Goal: Task Accomplishment & Management: Manage account settings

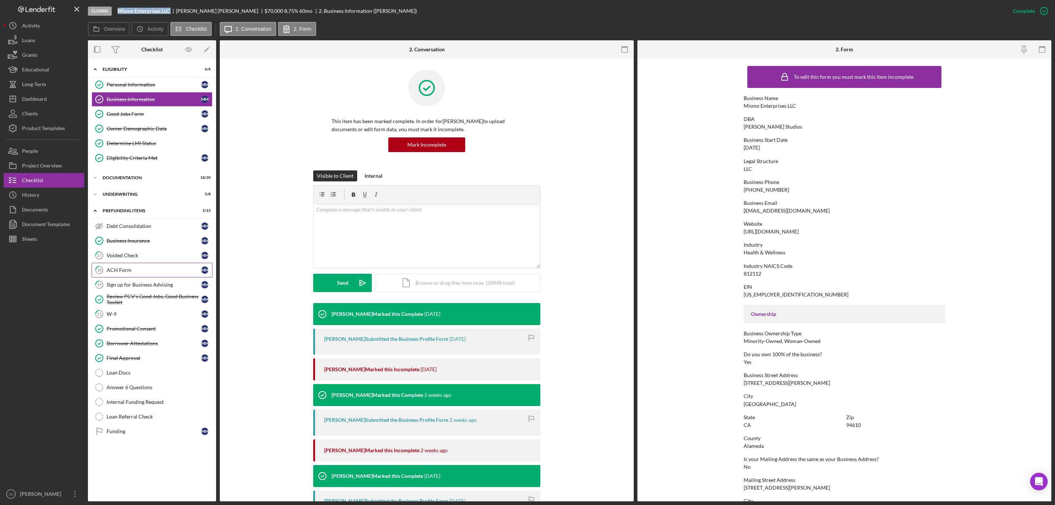
click at [124, 272] on div "ACH Form" at bounding box center [154, 270] width 94 height 6
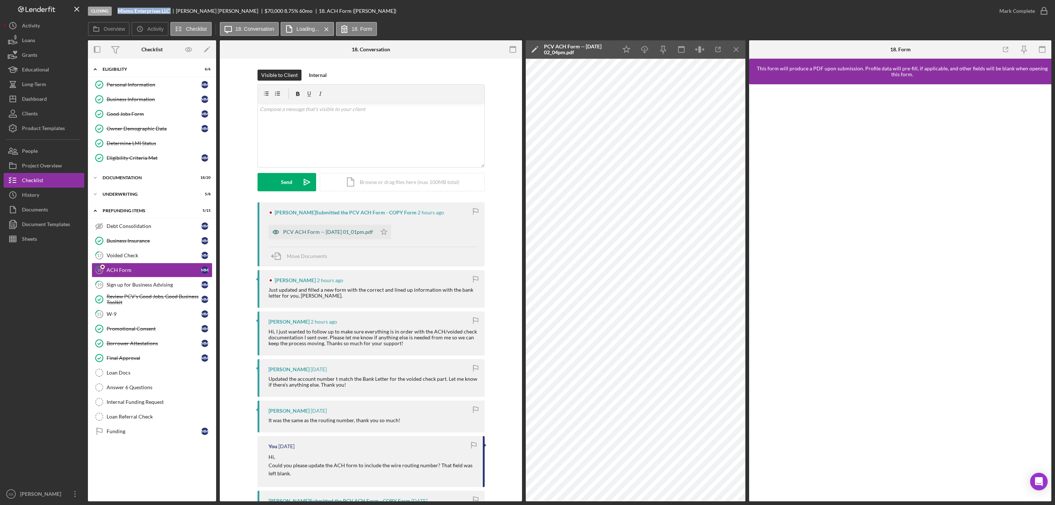
click at [337, 228] on div "PCV ACH Form -- 2025-09-22 01_01pm.pdf" at bounding box center [322, 231] width 108 height 15
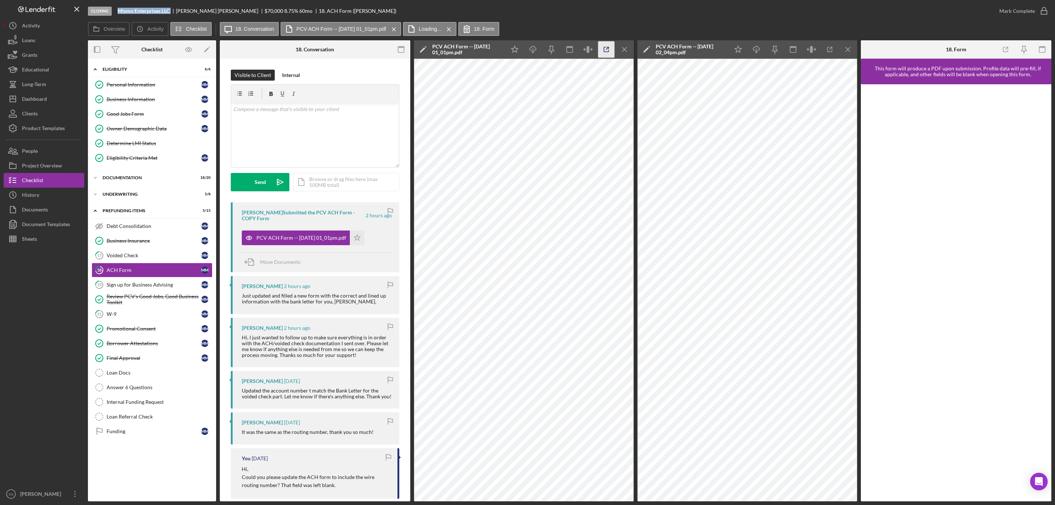
click at [605, 51] on icon "button" at bounding box center [606, 49] width 16 height 16
click at [847, 48] on icon "Icon/Menu Close" at bounding box center [848, 49] width 16 height 16
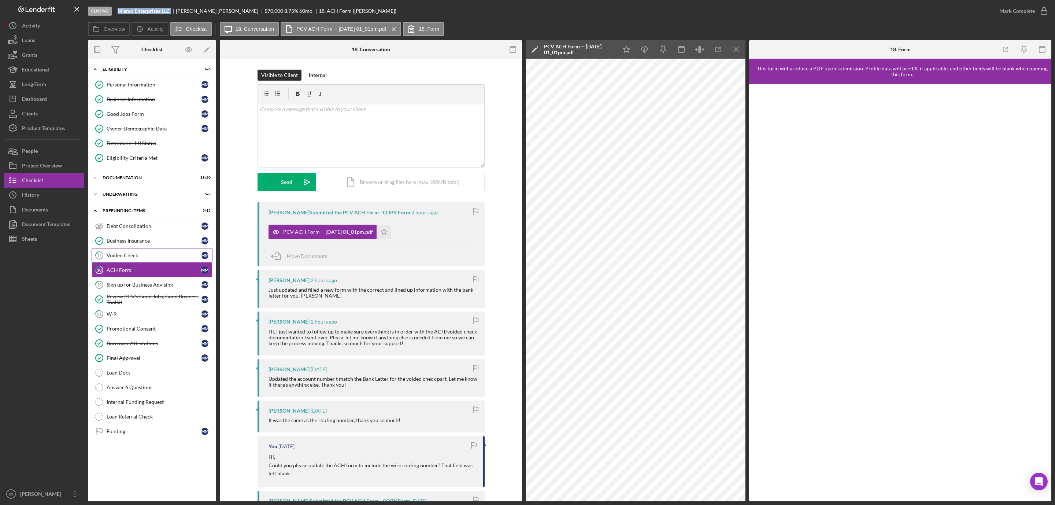
click at [140, 256] on div "Voided Check" at bounding box center [154, 255] width 94 height 6
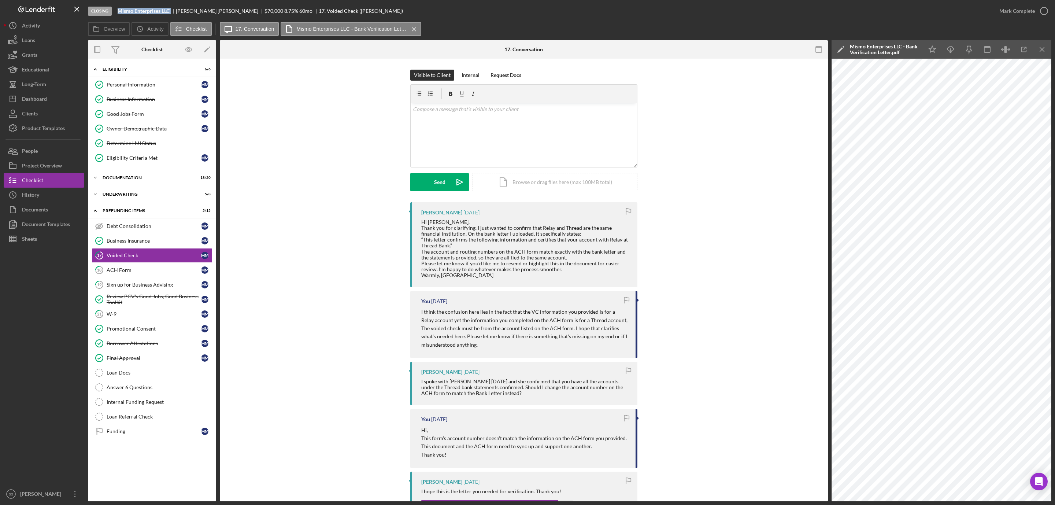
scroll to position [165, 0]
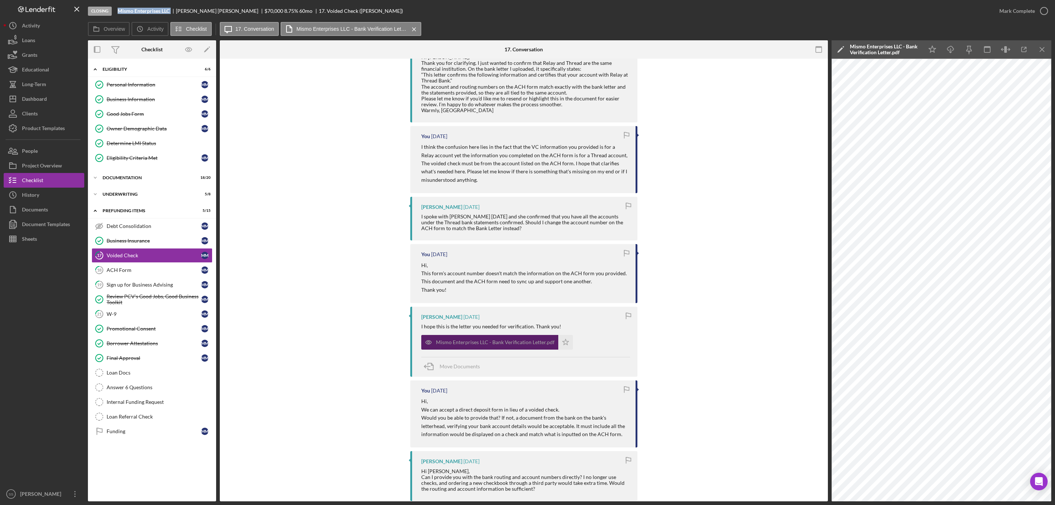
click at [490, 339] on div "Mismo Enterprises LLC - Bank Verification Letter.pdf" at bounding box center [489, 342] width 137 height 15
click at [1022, 52] on icon "button" at bounding box center [1023, 49] width 5 height 5
click at [1040, 7] on icon "button" at bounding box center [1044, 11] width 18 height 18
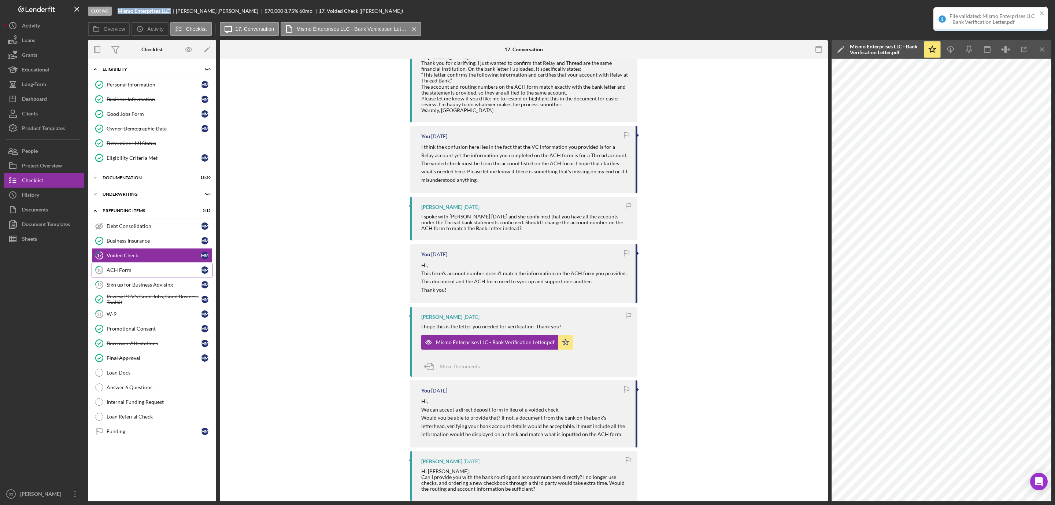
scroll to position [277, 0]
click at [129, 270] on link "18 ACH Form M M" at bounding box center [152, 270] width 121 height 15
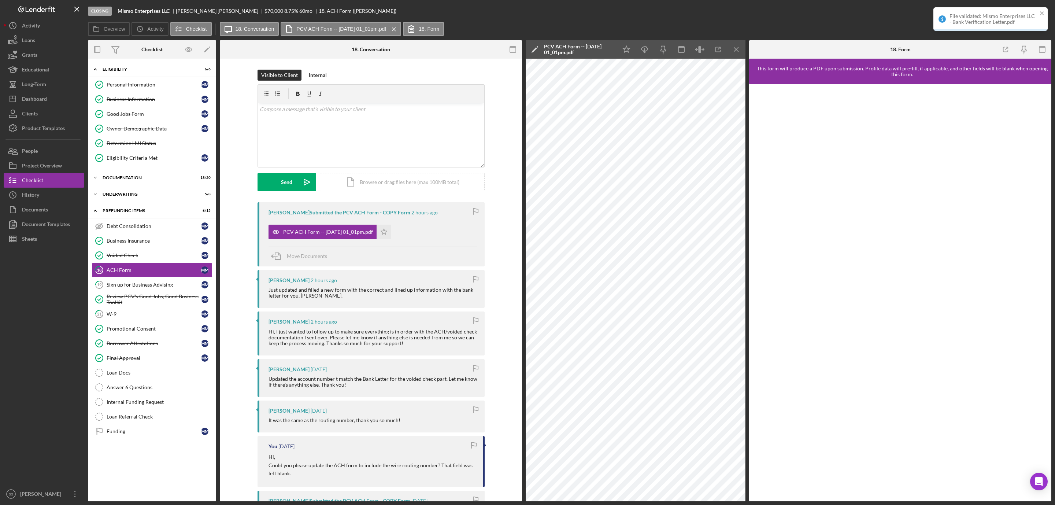
click at [1042, 9] on div "File validated: Mismo Enterprises LLC - Bank Verification Letter.pdf" at bounding box center [990, 18] width 114 height 23
click at [622, 49] on icon "Icon/Star" at bounding box center [626, 49] width 16 height 16
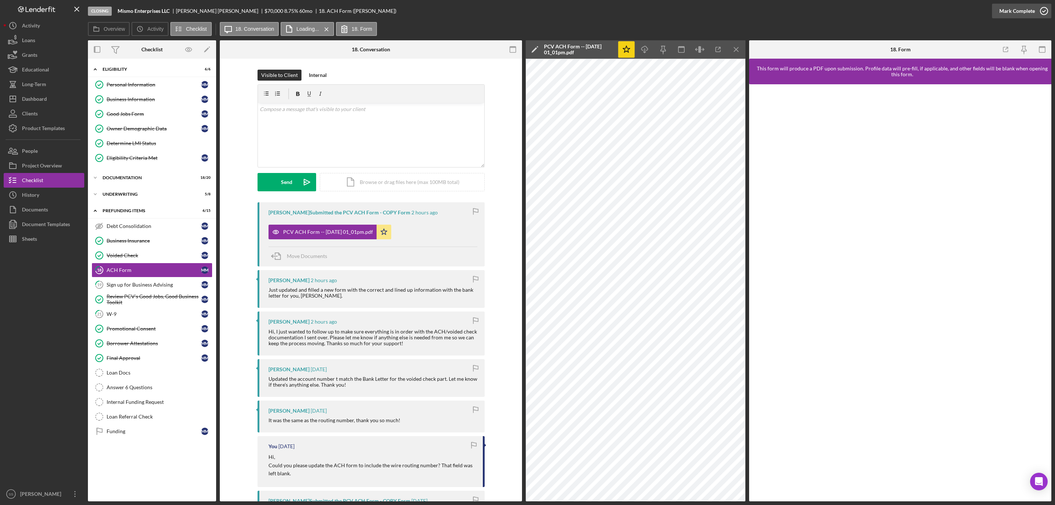
click at [1043, 8] on icon "button" at bounding box center [1044, 11] width 18 height 18
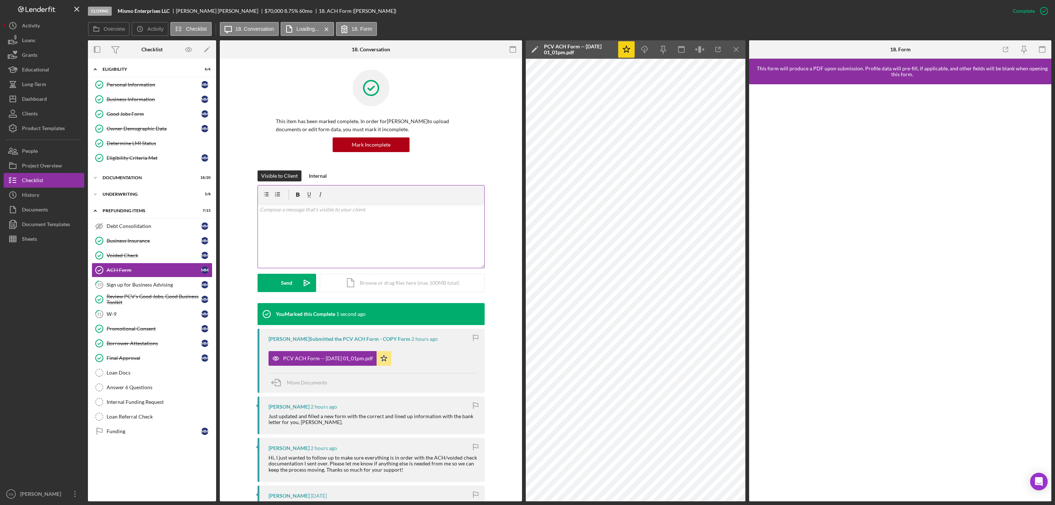
click at [298, 216] on div "v Color teal Color pink Remove color Add row above Add row below Add column bef…" at bounding box center [371, 236] width 226 height 64
click at [279, 287] on button "Send Icon/icon-invite-send" at bounding box center [286, 283] width 59 height 18
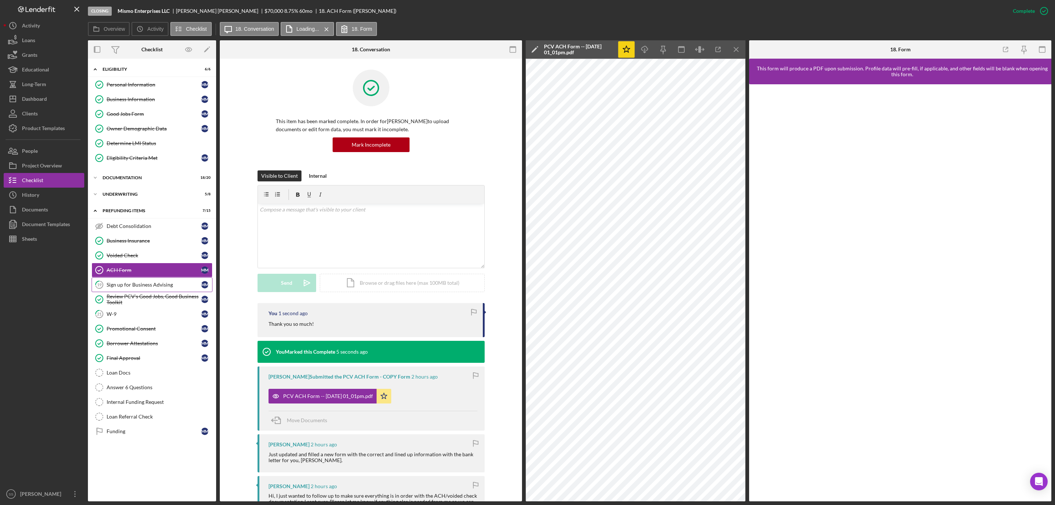
click at [133, 285] on link "19 Sign up for Business Advising M M" at bounding box center [152, 284] width 121 height 15
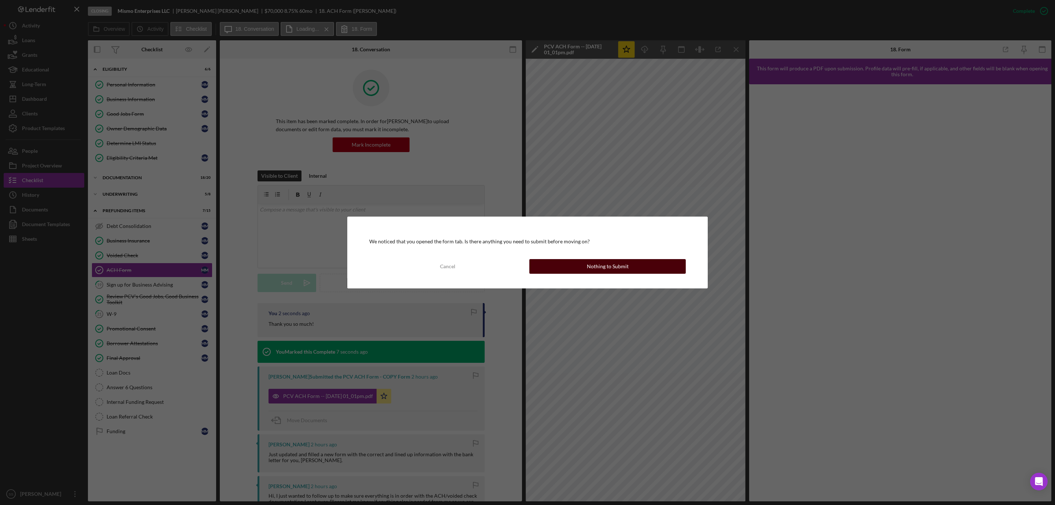
click at [584, 264] on button "Nothing to Submit" at bounding box center [607, 266] width 156 height 15
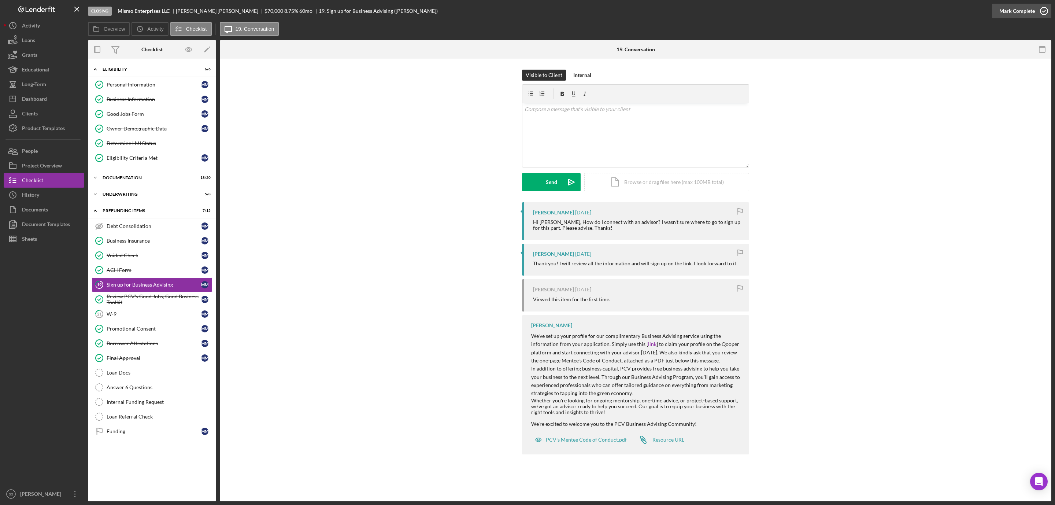
click at [1037, 12] on icon "button" at bounding box center [1044, 11] width 18 height 18
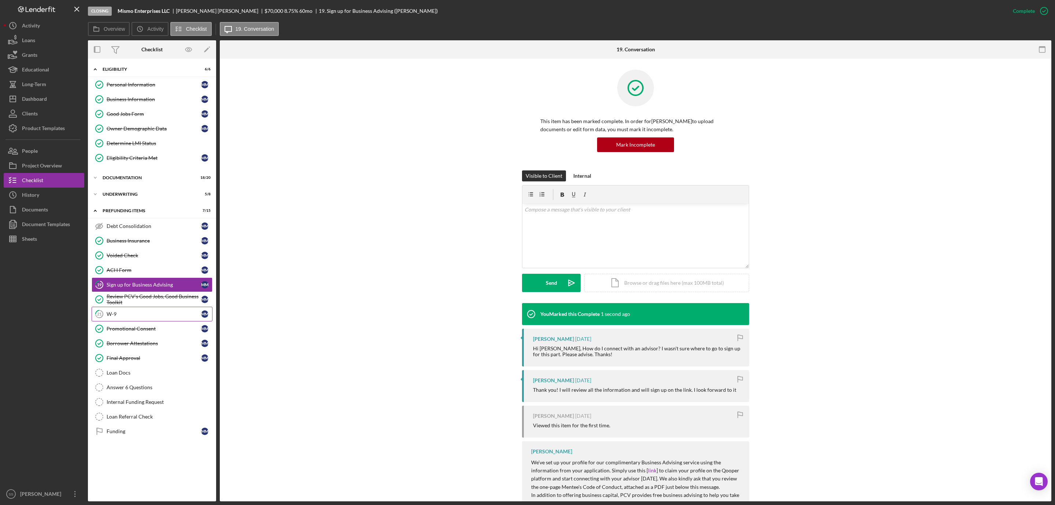
click at [153, 317] on div "W-9" at bounding box center [154, 314] width 94 height 6
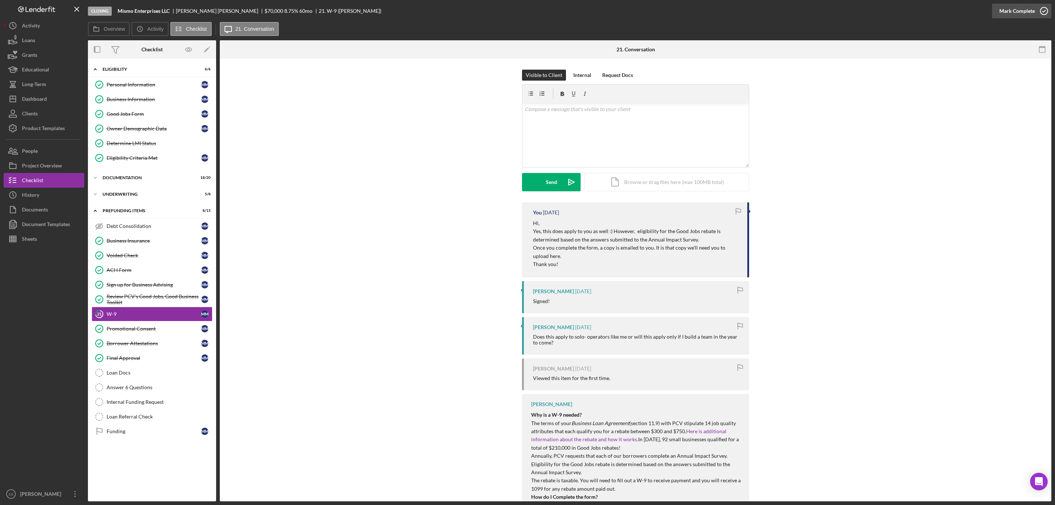
click at [1045, 8] on icon "button" at bounding box center [1044, 11] width 18 height 18
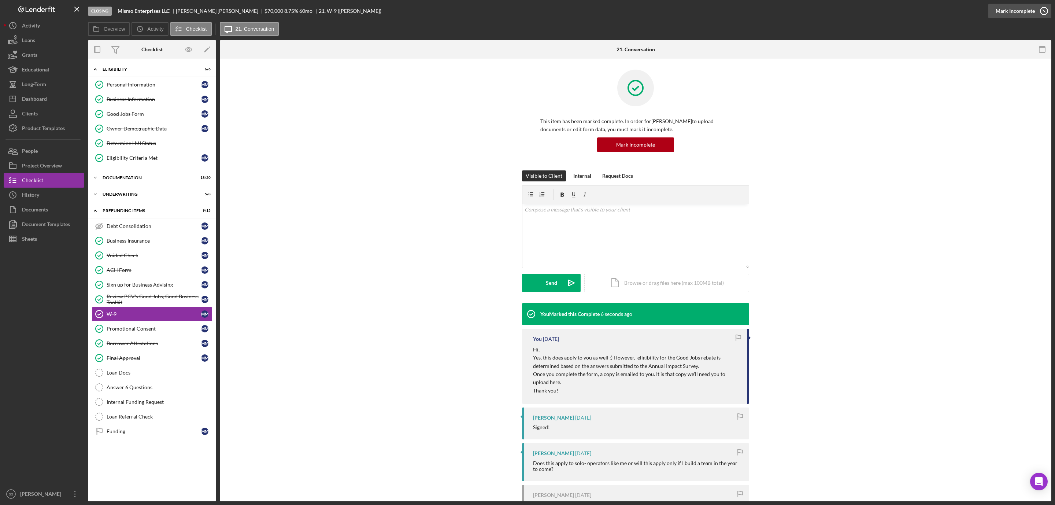
click at [1029, 9] on div "Mark Incomplete" at bounding box center [1014, 11] width 39 height 15
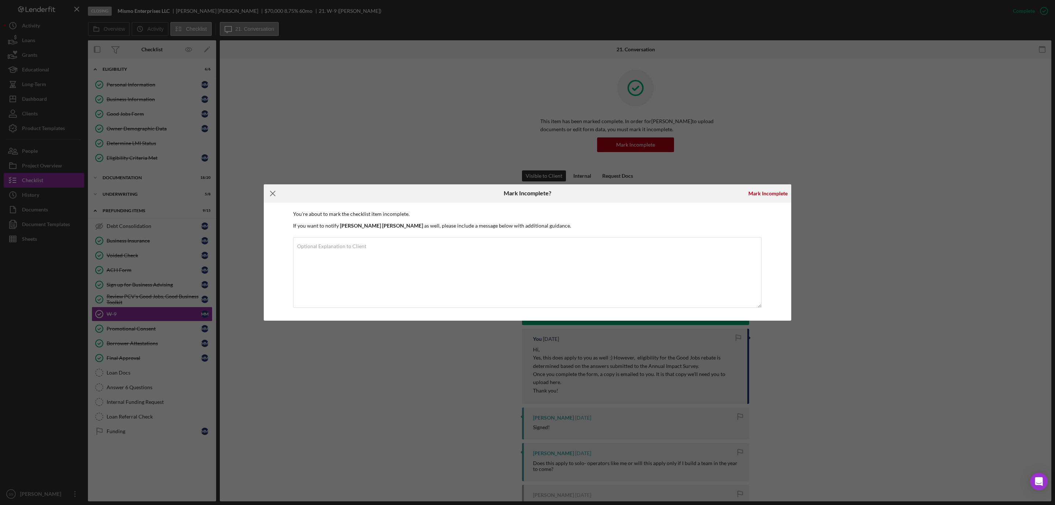
click at [271, 194] on icon "Icon/Menu Close" at bounding box center [273, 193] width 18 height 18
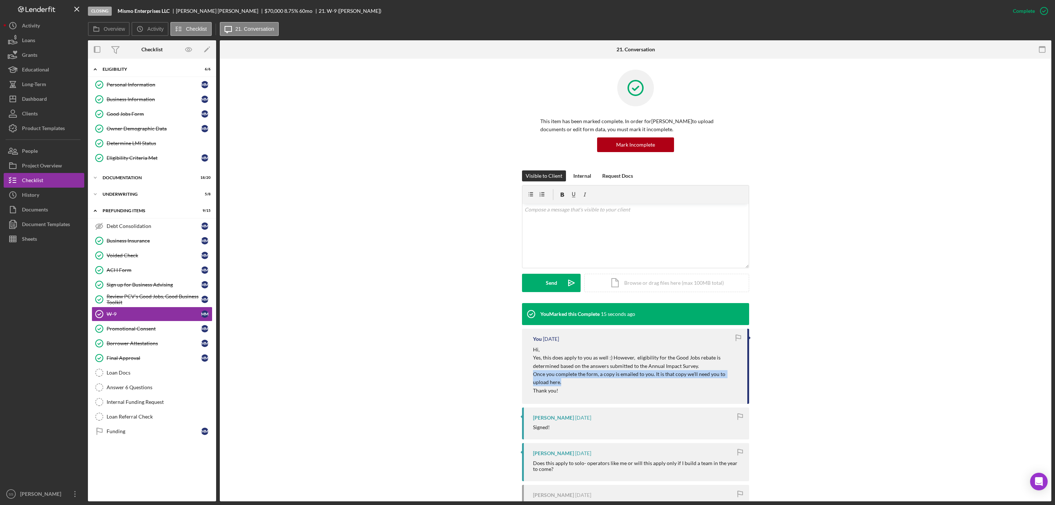
drag, startPoint x: 549, startPoint y: 385, endPoint x: 532, endPoint y: 376, distance: 19.2
click at [533, 376] on p "Once you complete the form, a copy is emailed to you. It is that copy we'll nee…" at bounding box center [636, 378] width 207 height 16
copy p "Once you complete the form, a copy is emailed to you. It is that copy we'll nee…"
click at [1022, 10] on div "Mark Incomplete" at bounding box center [1014, 11] width 39 height 15
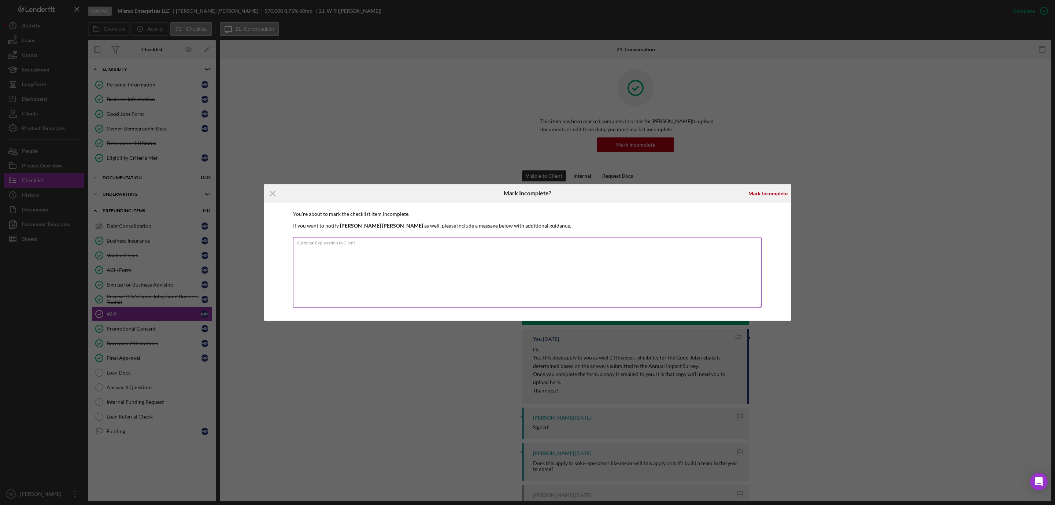
click at [382, 254] on textarea "Optional Explanation to Client" at bounding box center [527, 272] width 468 height 71
paste textarea "Once you complete the form, a copy is emailed to you. It is that copy we'll nee…"
type textarea "Hi, Once you complete the form, a copy is emailed to you. It is that copy we'll…"
click at [751, 189] on div "Mark Incomplete" at bounding box center [767, 193] width 39 height 15
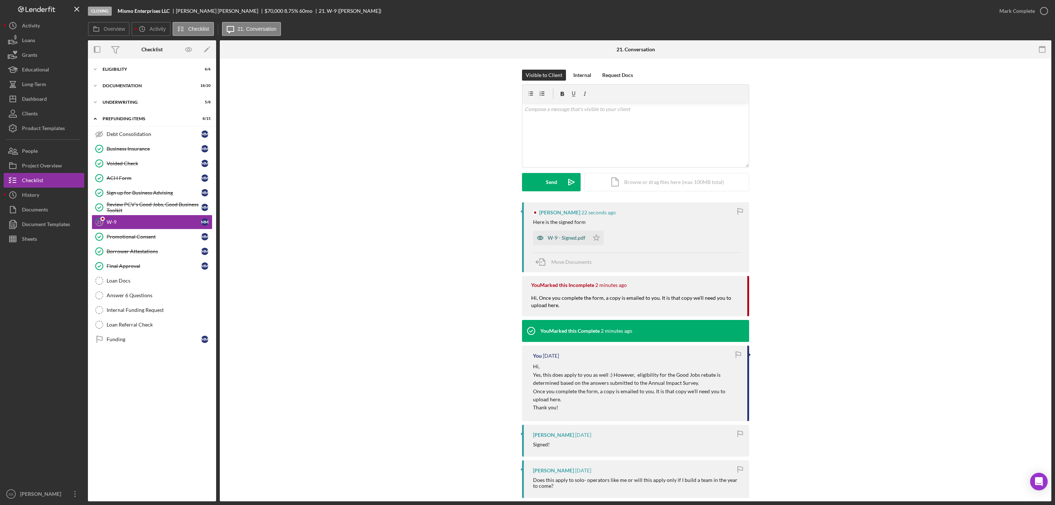
click at [567, 238] on div "W-9 - Signed.pdf" at bounding box center [566, 238] width 38 height 6
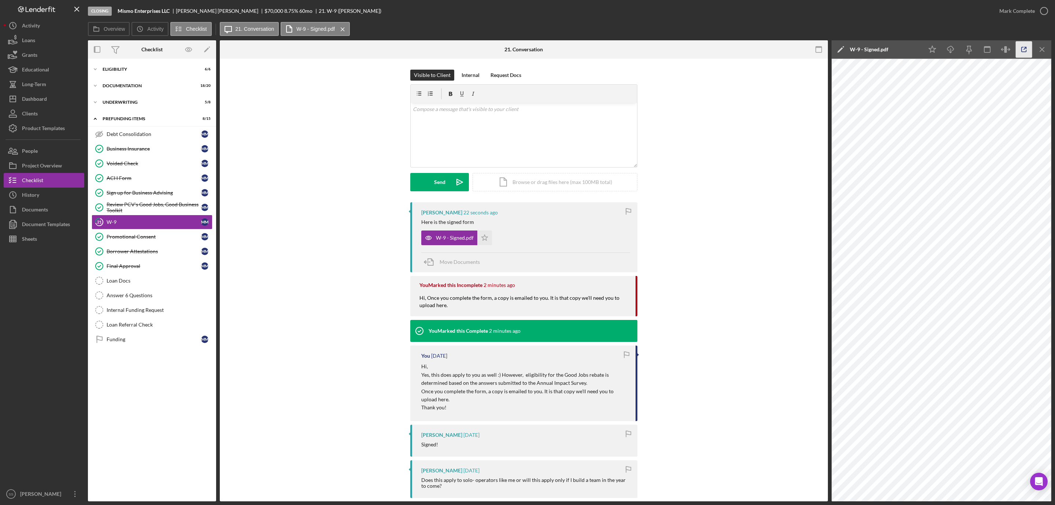
click at [1025, 48] on line "button" at bounding box center [1025, 48] width 2 height 2
click at [122, 86] on div "Documentation" at bounding box center [155, 85] width 104 height 4
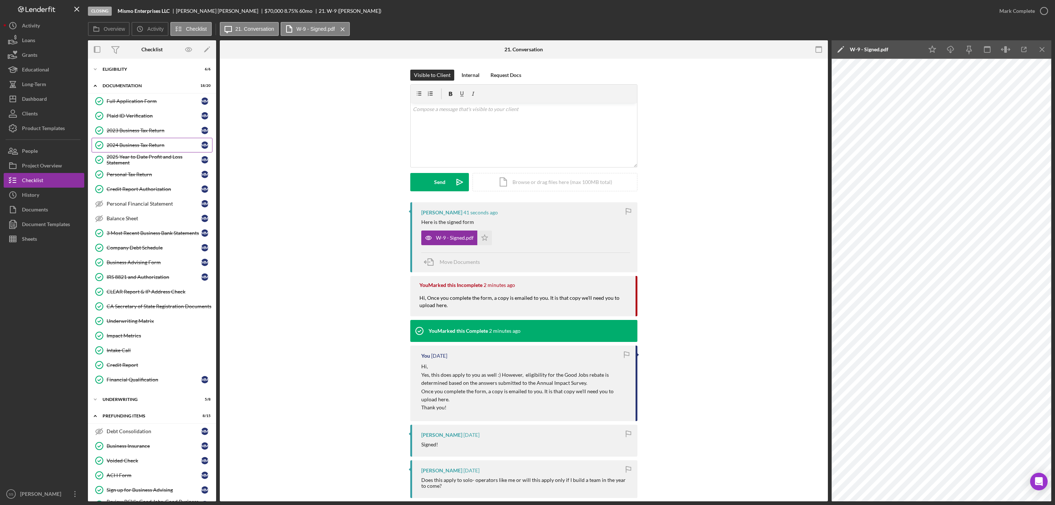
click at [145, 148] on div "2024 Business Tax Return" at bounding box center [154, 145] width 94 height 6
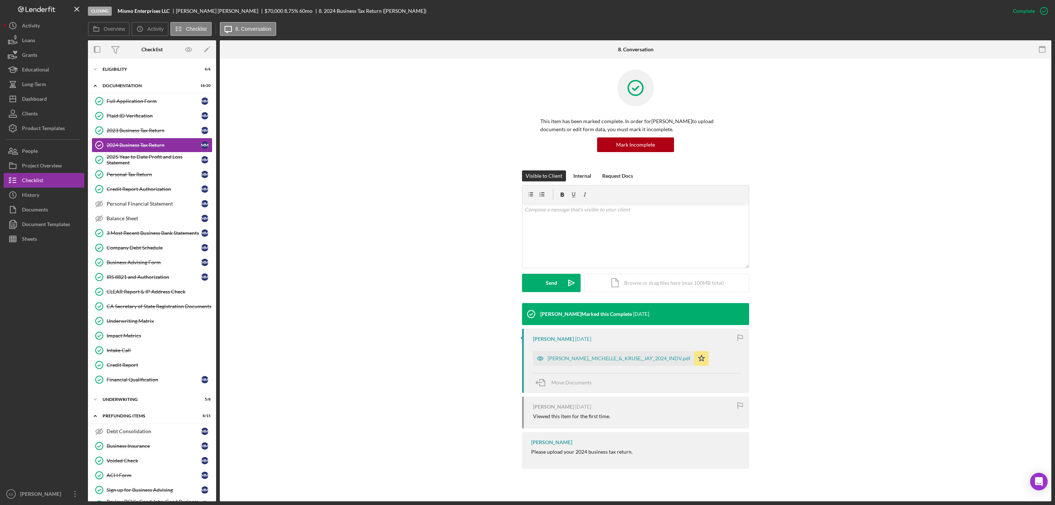
click at [597, 356] on div "MORAN,_MICHELLE_&_KRUSE,_JAY_2024_INDV.pdf" at bounding box center [618, 358] width 143 height 6
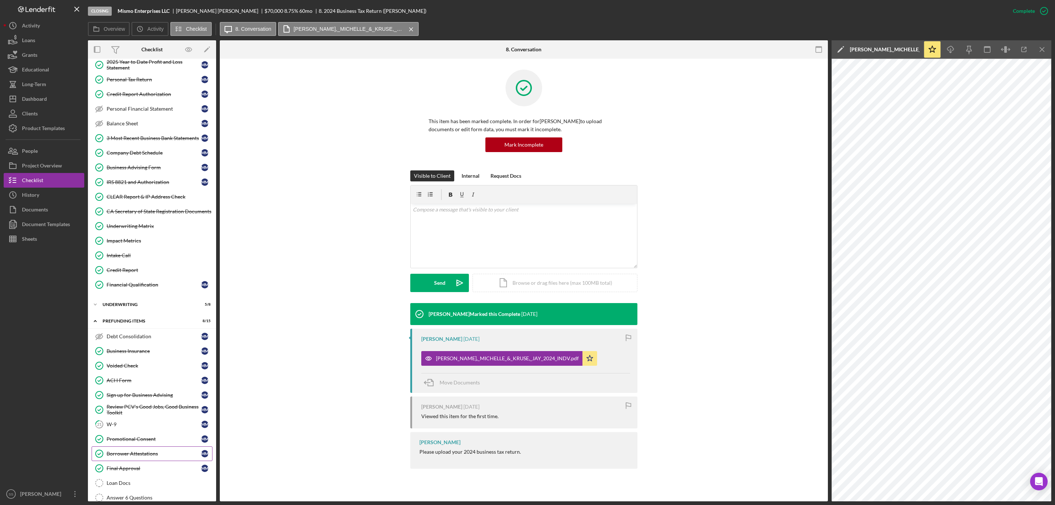
scroll to position [163, 0]
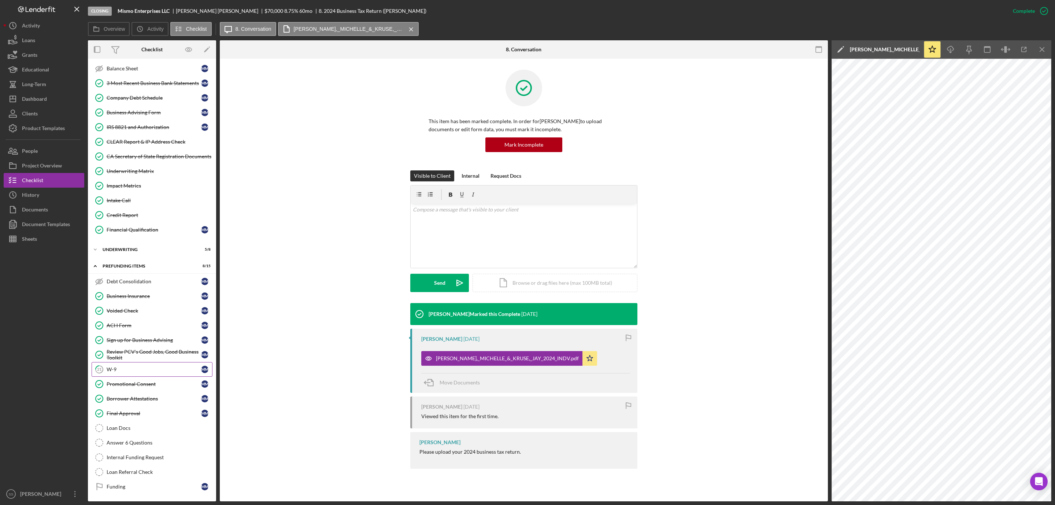
click at [134, 366] on div "W-9" at bounding box center [154, 369] width 94 height 6
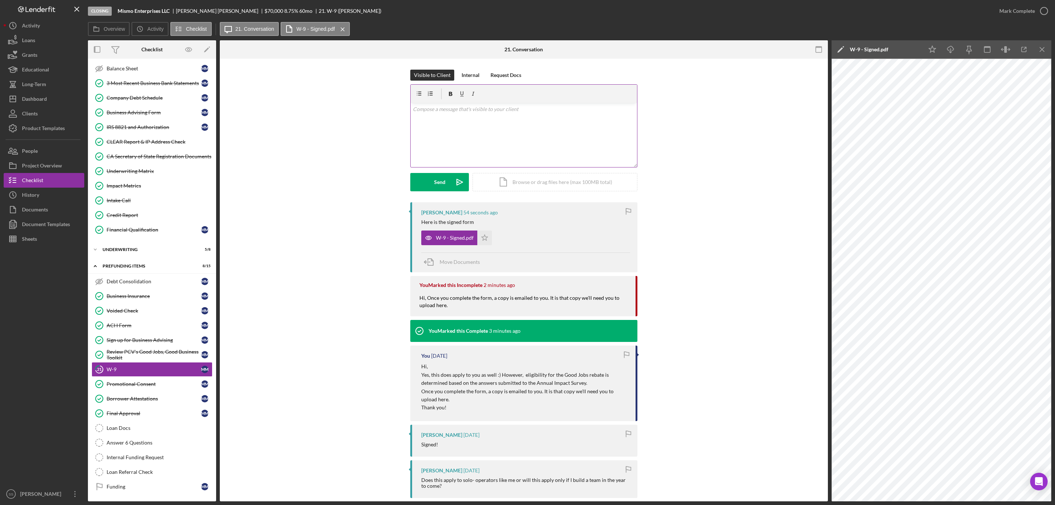
click at [501, 131] on div "v Color teal Color pink Remove color Add row above Add row below Add column bef…" at bounding box center [524, 135] width 226 height 64
click at [430, 177] on button "Send Icon/icon-invite-send" at bounding box center [439, 182] width 59 height 18
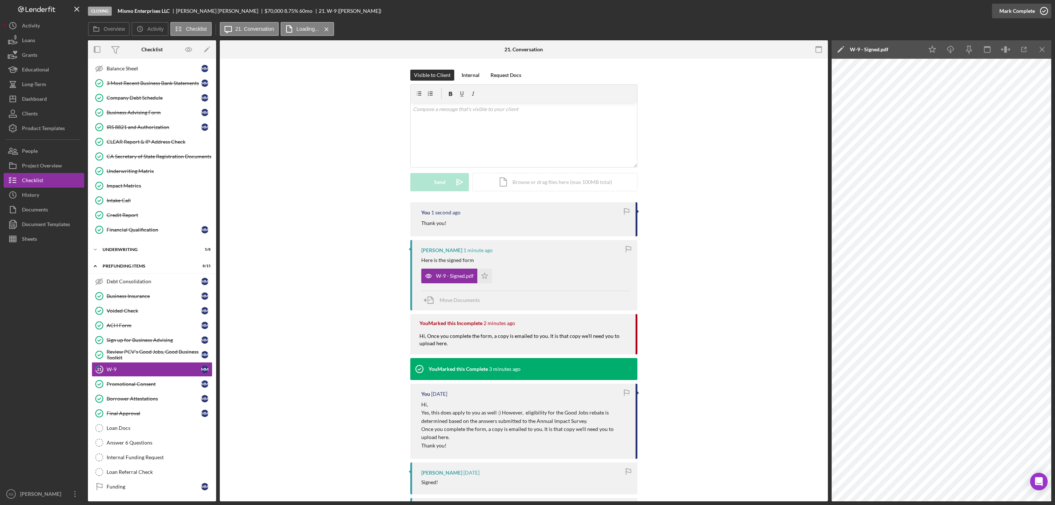
click at [1042, 10] on icon "button" at bounding box center [1044, 11] width 18 height 18
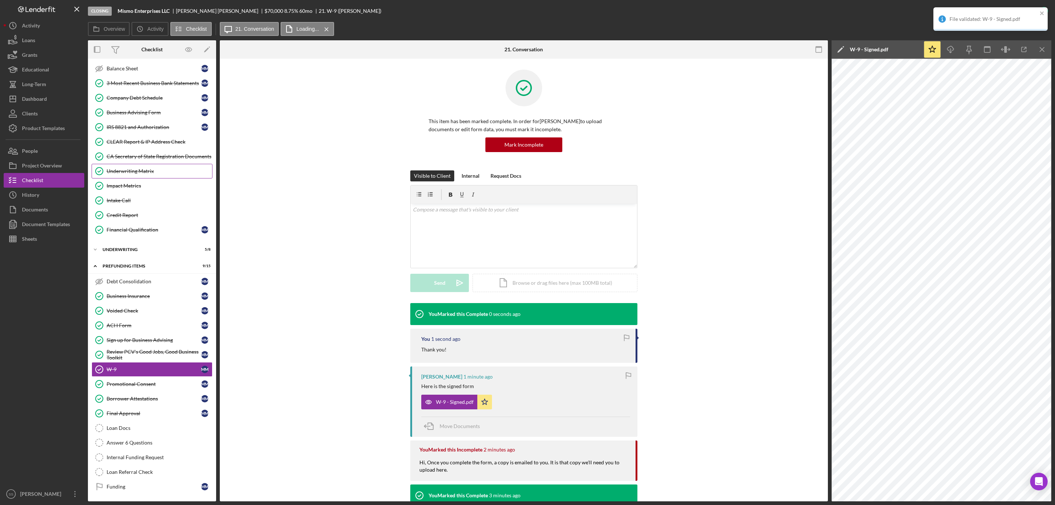
click at [142, 168] on div "Underwriting Matrix" at bounding box center [159, 171] width 105 height 6
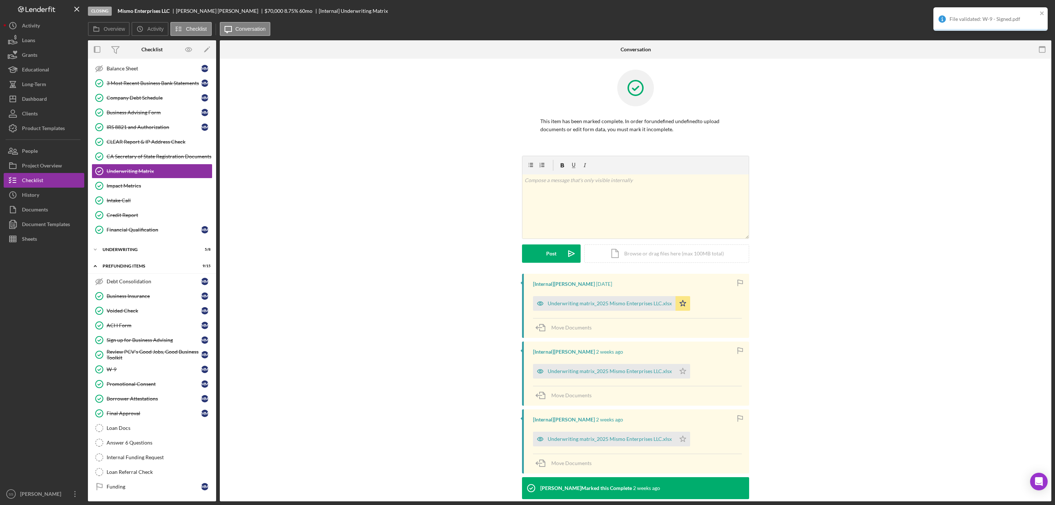
scroll to position [163, 0]
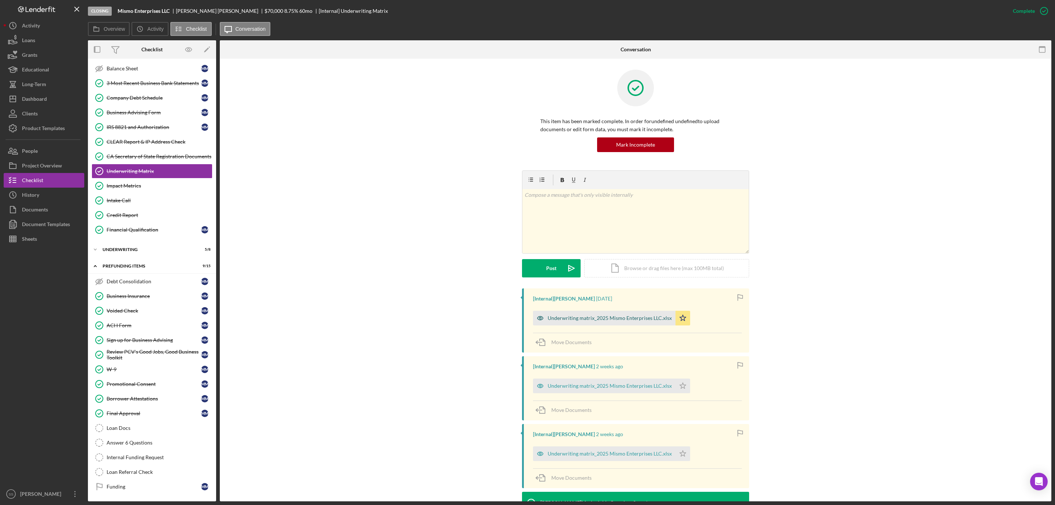
click at [613, 315] on div "Underwriting matrix_2025 Mismo Enterprises LLC.xlsx" at bounding box center [604, 318] width 142 height 15
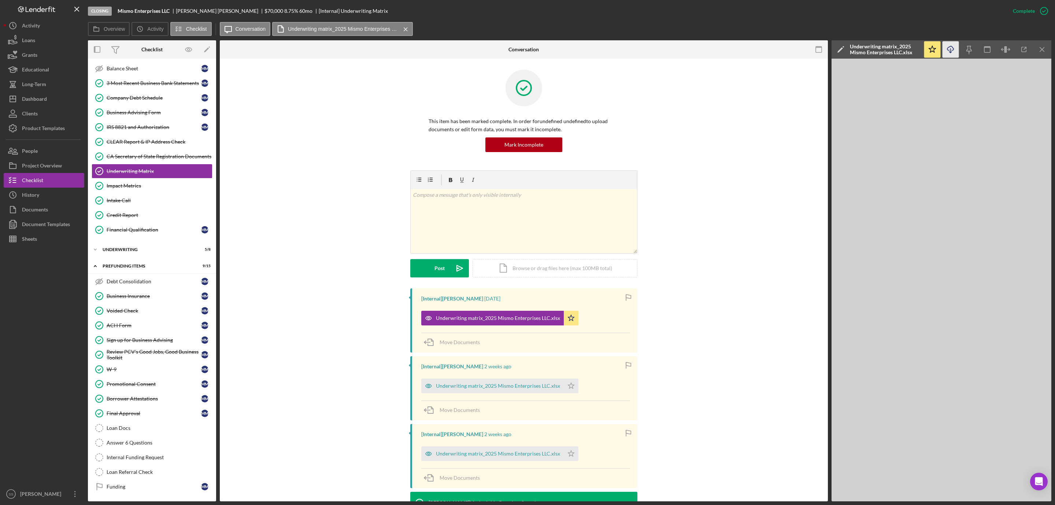
click at [953, 53] on icon "Icon/Download" at bounding box center [950, 49] width 16 height 16
click at [113, 427] on div "Loan Docs" at bounding box center [159, 428] width 105 height 6
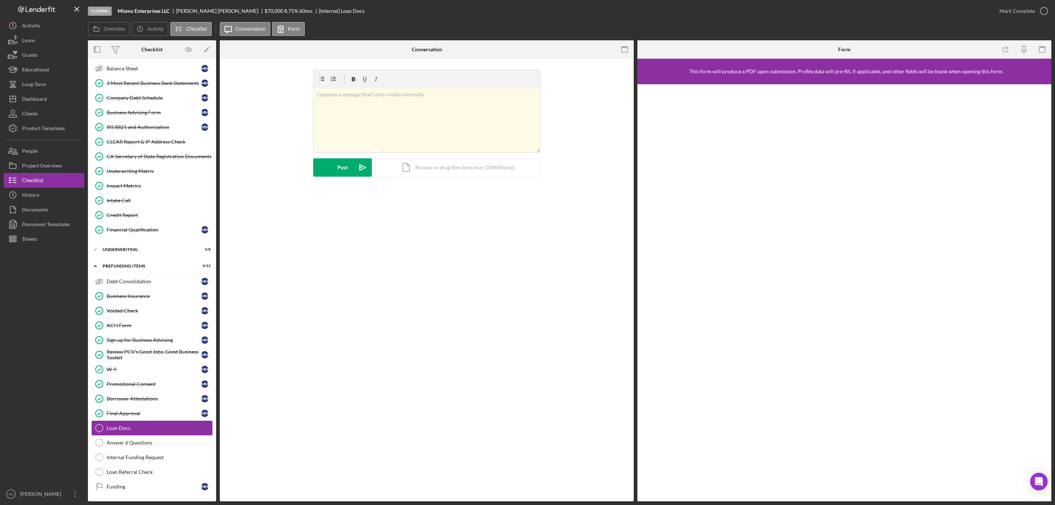
scroll to position [163, 0]
click at [624, 47] on g "button" at bounding box center [624, 50] width 6 height 6
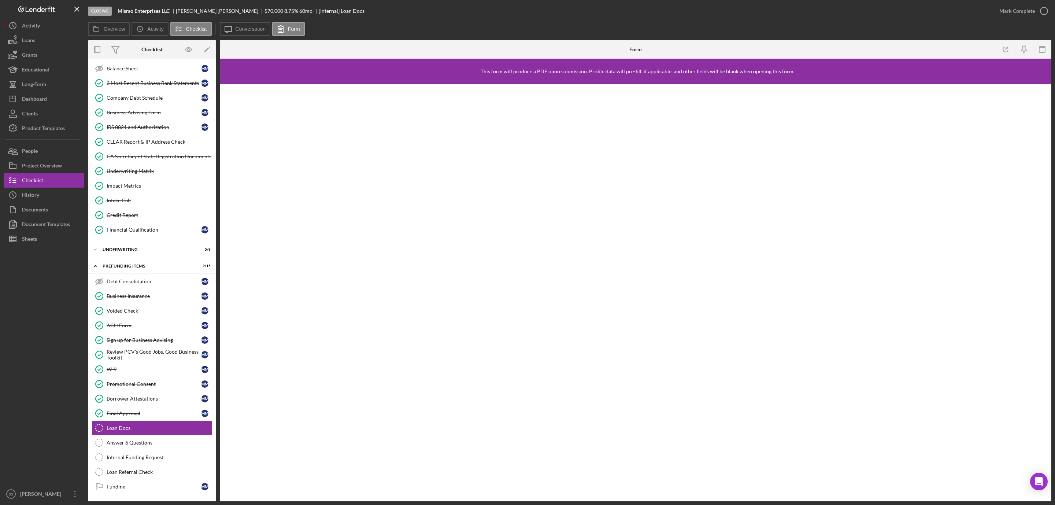
click at [150, 10] on b "Mismo Enterprises LLC" at bounding box center [144, 11] width 52 height 6
copy b "Mismo Enterprises LLC"
click at [43, 94] on div "Dashboard" at bounding box center [34, 100] width 25 height 16
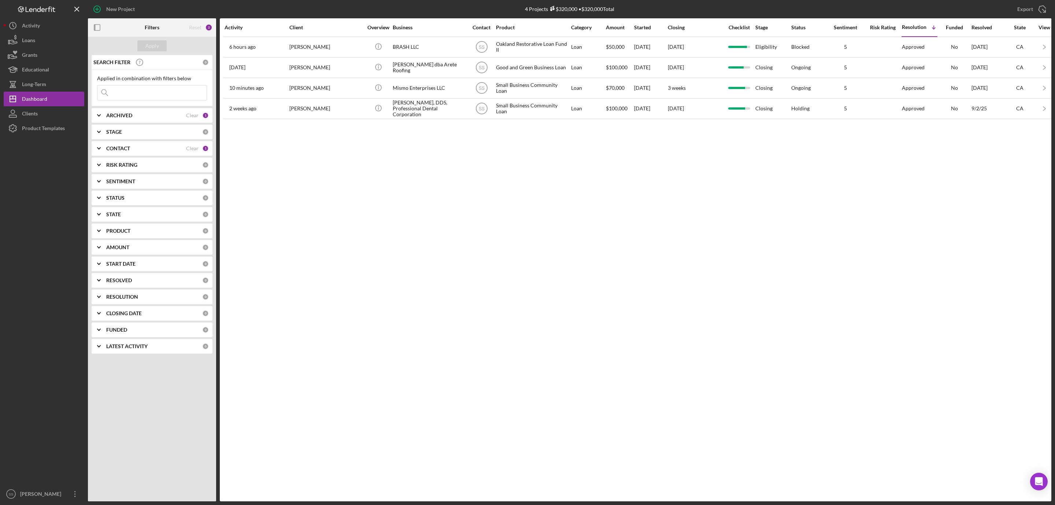
click at [137, 88] on input at bounding box center [151, 92] width 109 height 15
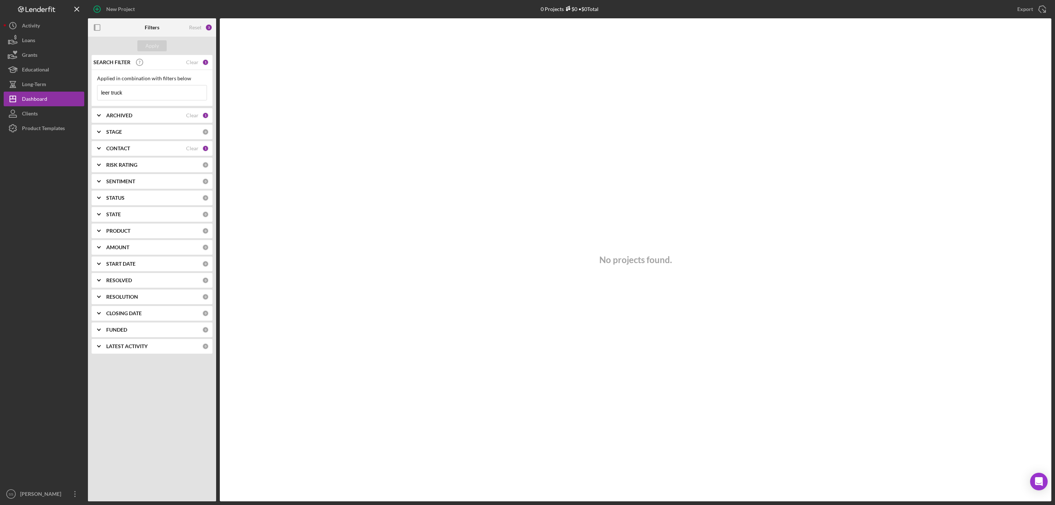
type input "leer truck"
click at [122, 144] on div "CONTACT Clear 1" at bounding box center [157, 148] width 103 height 15
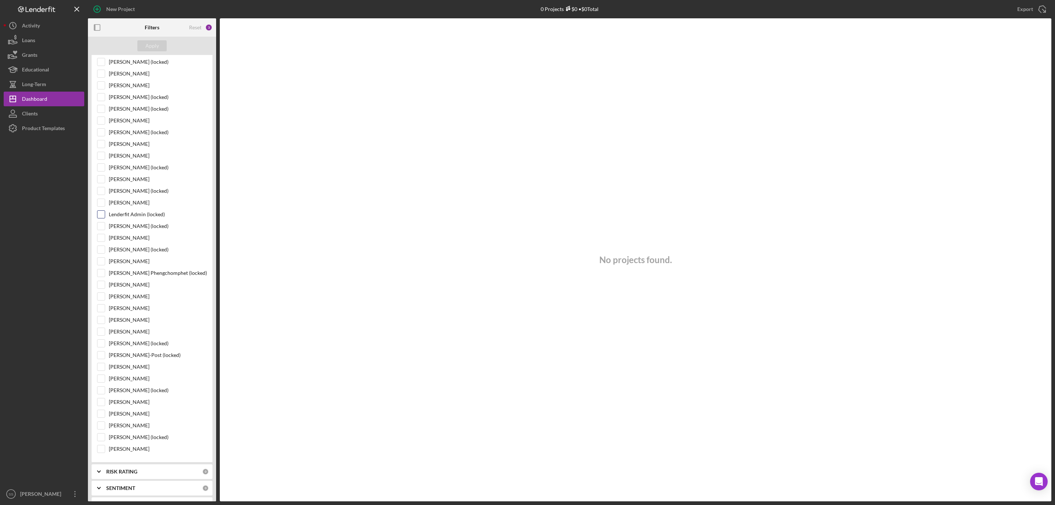
scroll to position [165, 0]
click at [103, 404] on input "Alberto Enriquez" at bounding box center [100, 400] width 7 height 7
checkbox input "true"
click at [142, 47] on button "Apply" at bounding box center [151, 45] width 29 height 11
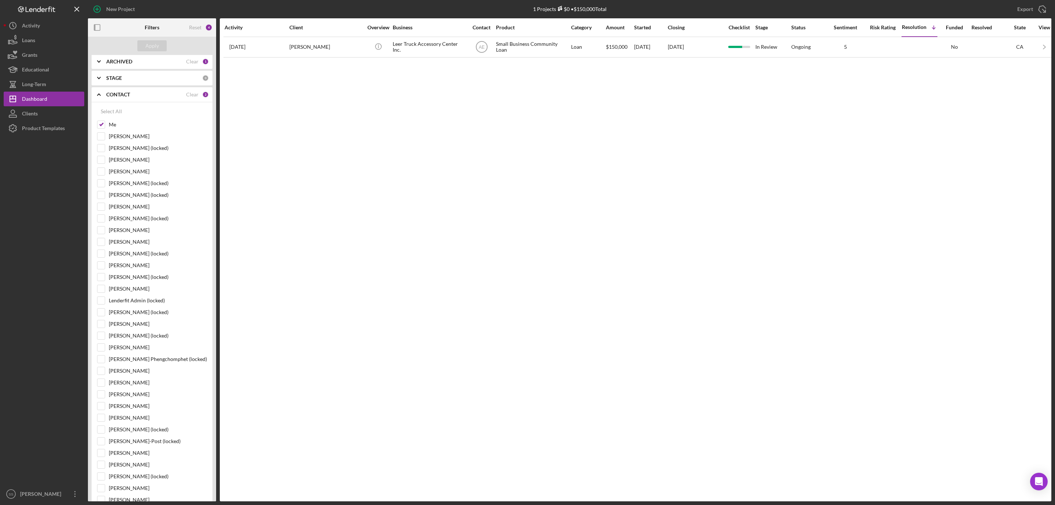
scroll to position [0, 0]
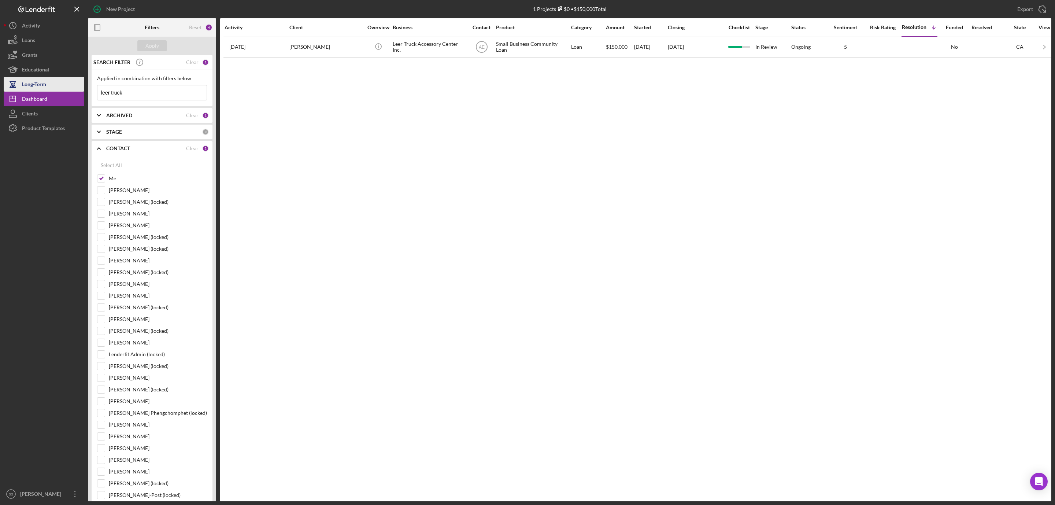
drag, startPoint x: 130, startPoint y: 94, endPoint x: 82, endPoint y: 90, distance: 48.5
click at [82, 92] on div "New Project 1 Projects $0 • $150,000 Total Export Icon/Export Filters Reset 4 A…" at bounding box center [527, 250] width 1047 height 501
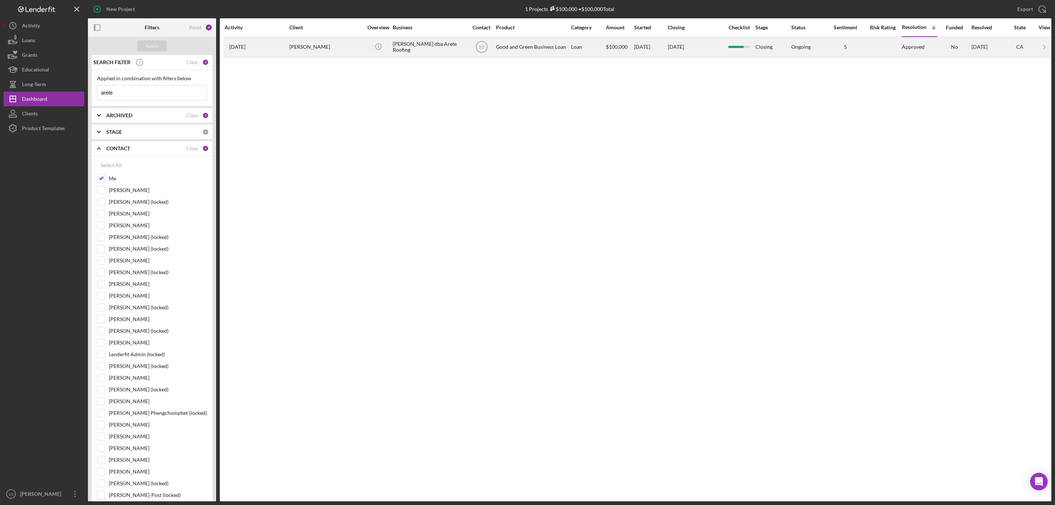
type input "arete"
click at [412, 44] on div "Juan Estrada dba Arete Roofing" at bounding box center [429, 46] width 73 height 19
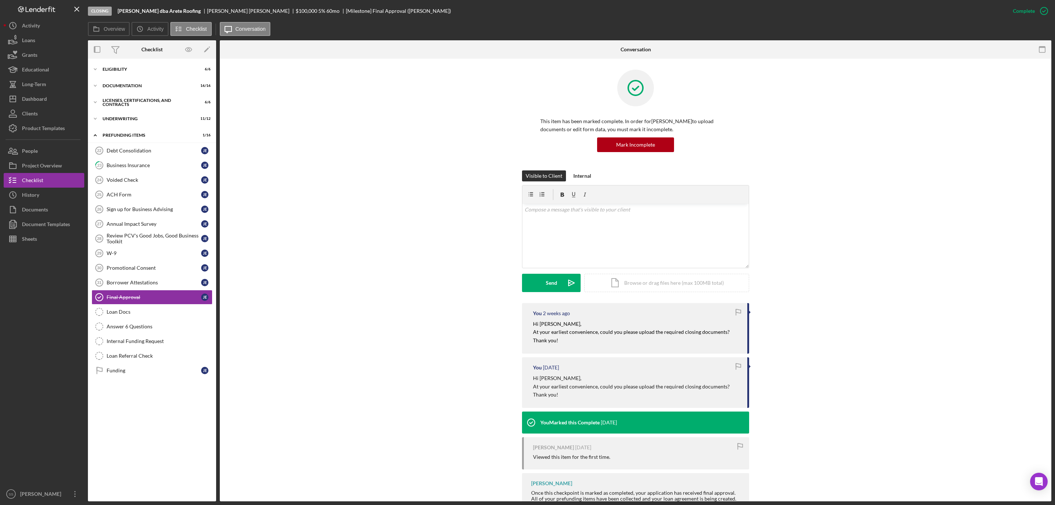
scroll to position [30, 0]
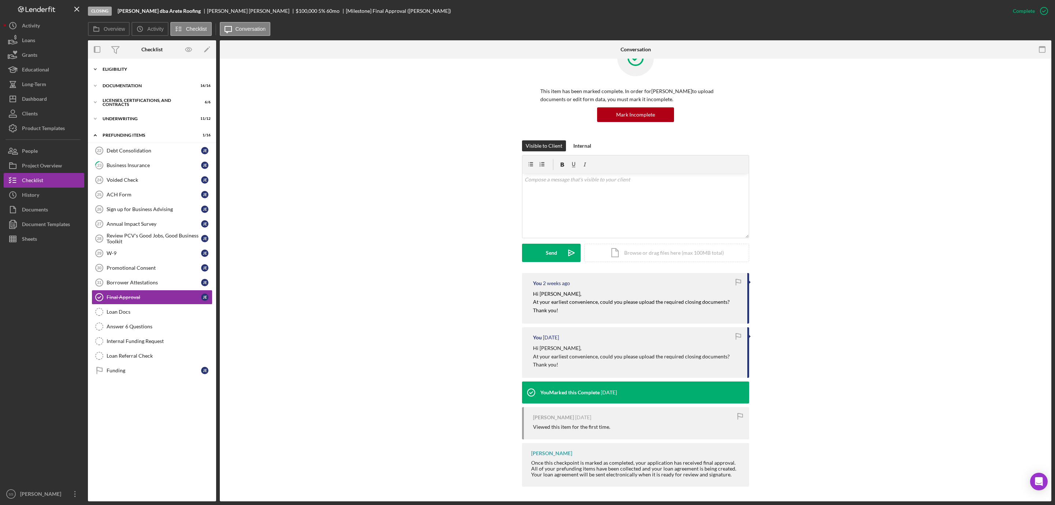
click at [112, 68] on div "Eligibility" at bounding box center [155, 69] width 104 height 4
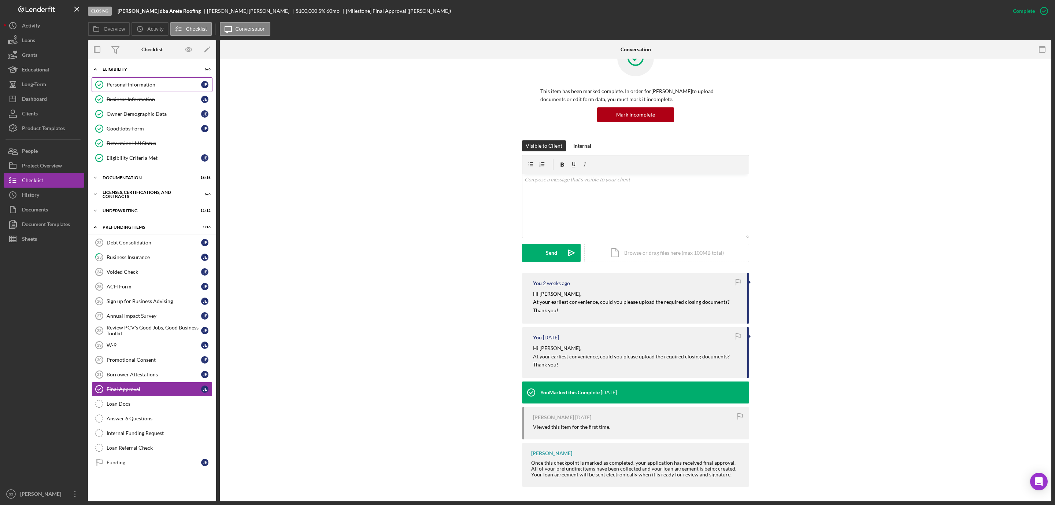
click at [126, 85] on div "Personal Information" at bounding box center [154, 85] width 94 height 6
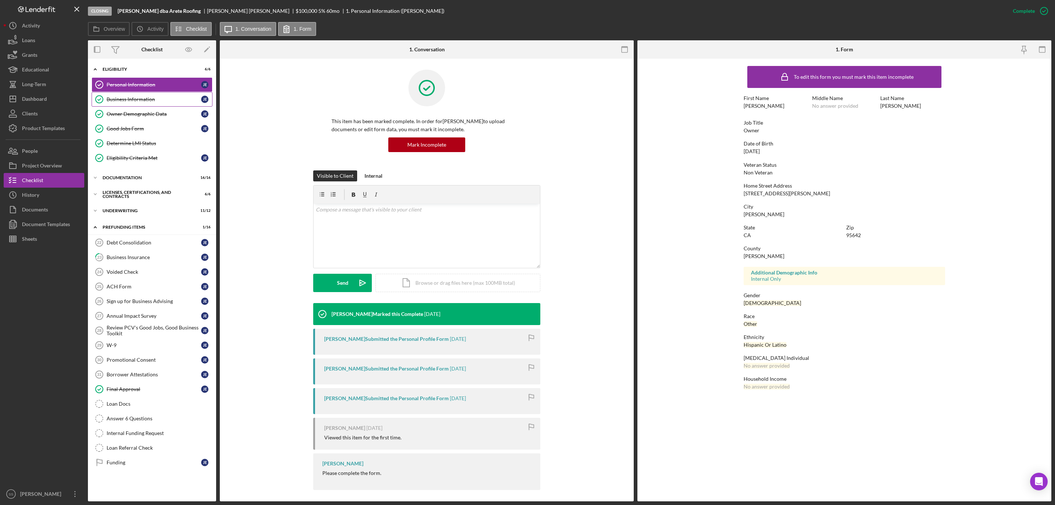
click at [126, 98] on div "Business Information" at bounding box center [154, 99] width 94 height 6
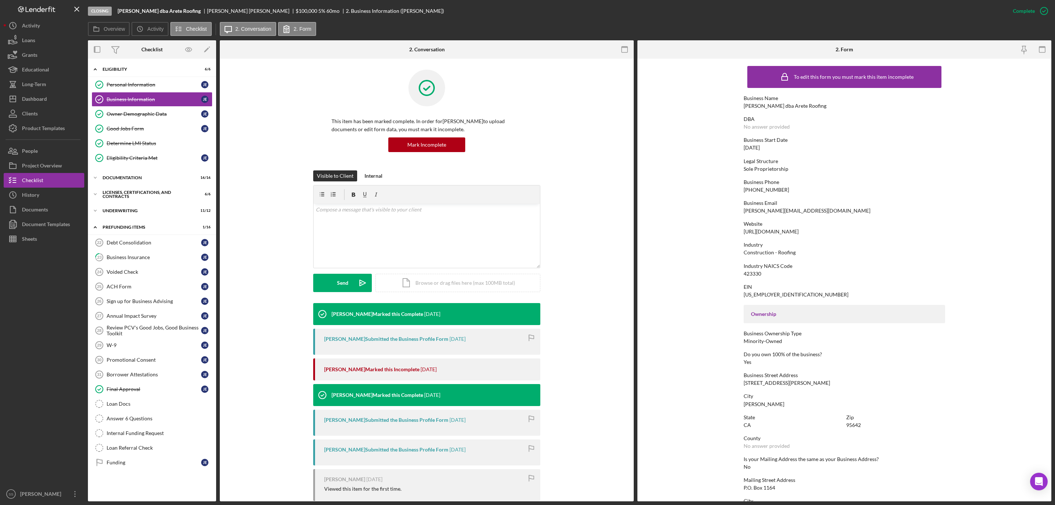
click at [786, 208] on div "juan@areteroofing.com" at bounding box center [806, 211] width 127 height 6
copy div "juan@areteroofing.com"
click at [46, 96] on div "Dashboard" at bounding box center [34, 100] width 25 height 16
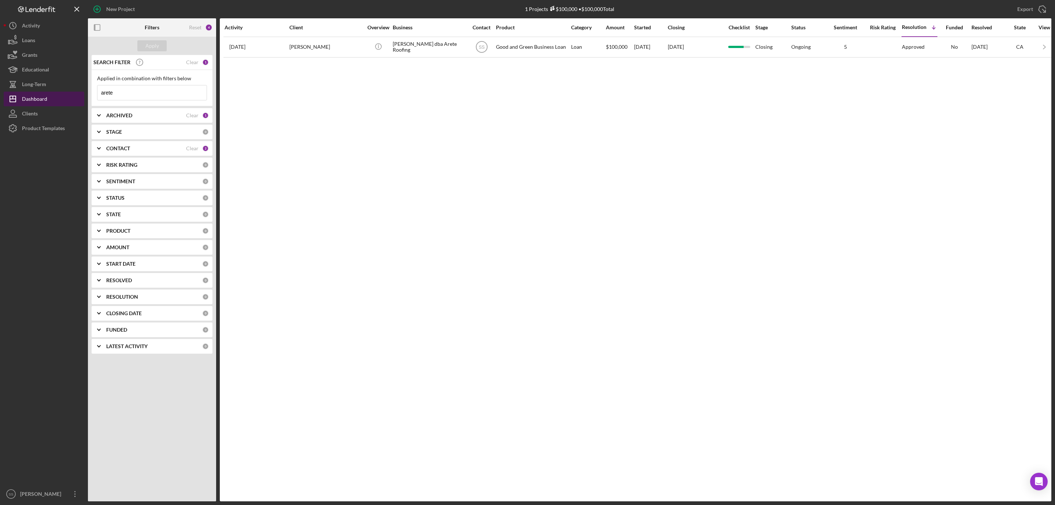
drag, startPoint x: 120, startPoint y: 96, endPoint x: 73, endPoint y: 100, distance: 47.5
click at [73, 100] on div "New Project 1 Projects $100,000 • $100,000 Total arete Export Icon/Export Filte…" at bounding box center [527, 250] width 1047 height 501
click at [154, 47] on div "Apply" at bounding box center [152, 45] width 14 height 11
